Goal: Navigation & Orientation: Find specific page/section

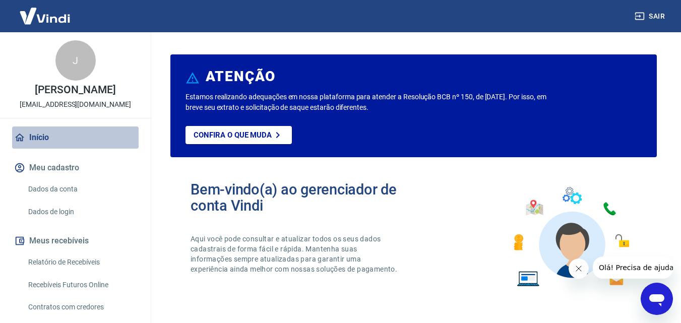
click at [112, 133] on link "Início" at bounding box center [75, 137] width 126 height 22
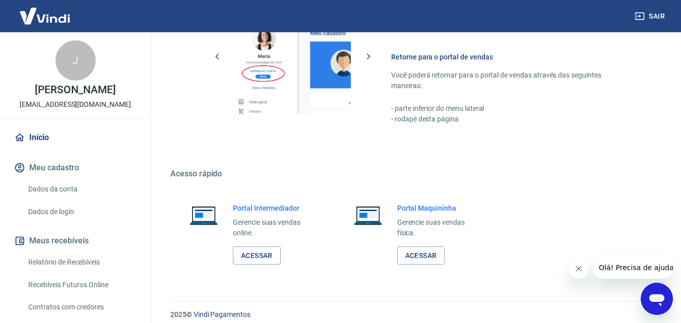
scroll to position [608, 0]
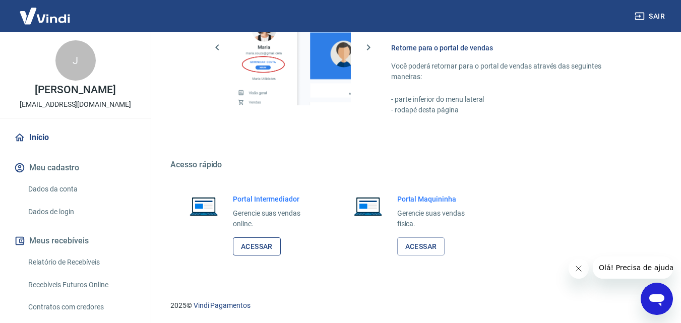
click at [264, 242] on link "Acessar" at bounding box center [257, 246] width 48 height 19
